Goal: Download file/media

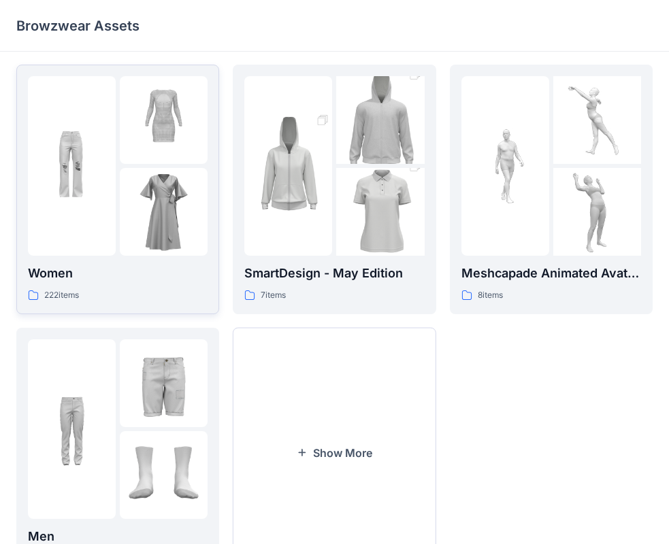
scroll to position [272, 0]
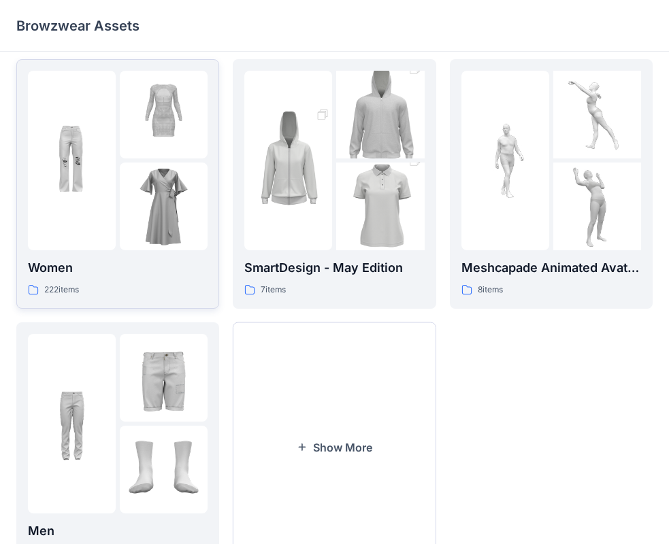
click at [156, 252] on div "Women 222 items" at bounding box center [118, 184] width 180 height 227
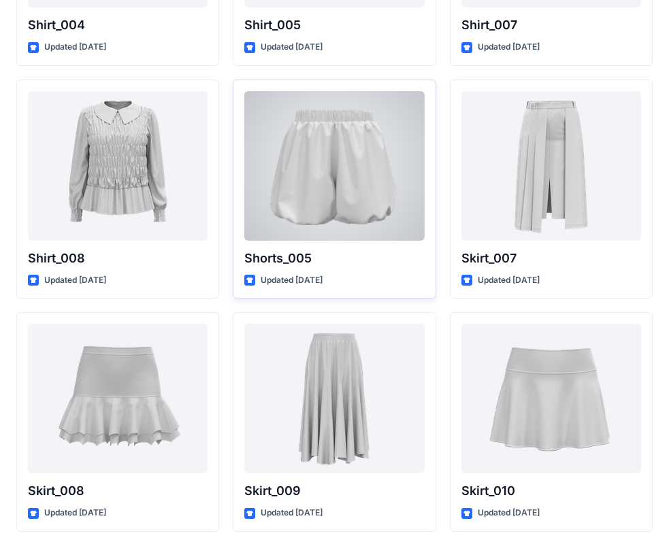
scroll to position [4189, 0]
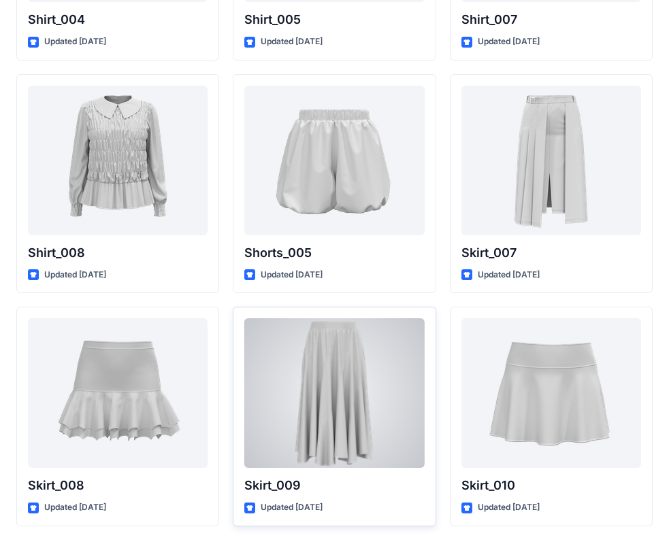
click at [398, 431] on div at bounding box center [334, 393] width 180 height 150
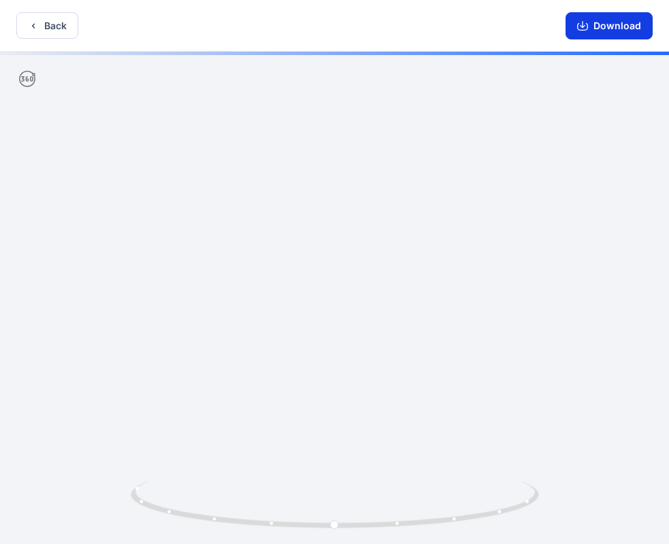
click at [613, 28] on button "Download" at bounding box center [608, 25] width 87 height 27
